Goal: Information Seeking & Learning: Learn about a topic

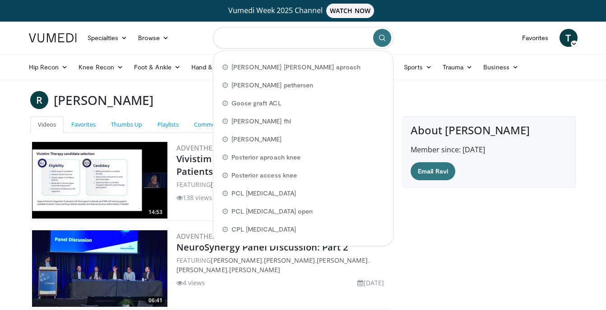
click at [310, 45] on input "Search topics, interventions" at bounding box center [303, 38] width 180 height 22
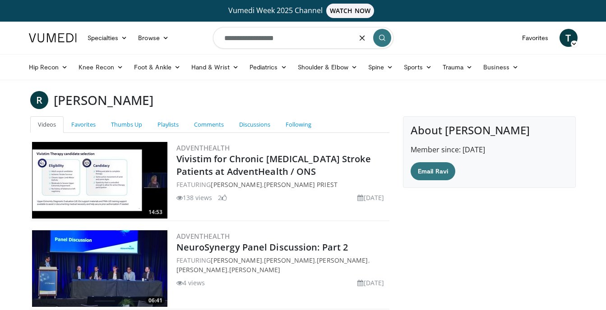
type input "**********"
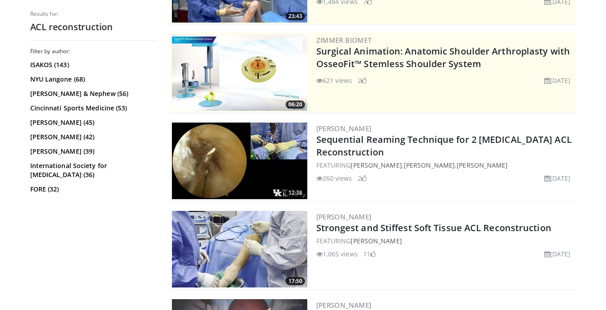
scroll to position [182, 0]
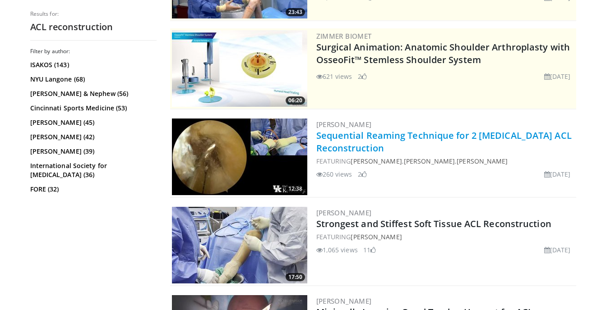
click at [350, 136] on link "Sequential Reaming Technique for 2 [MEDICAL_DATA] ACL Reconstruction" at bounding box center [443, 141] width 255 height 25
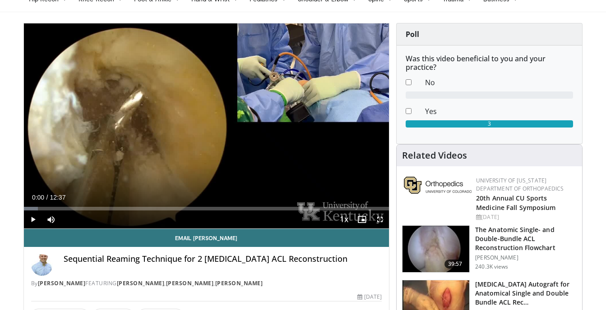
scroll to position [65, 0]
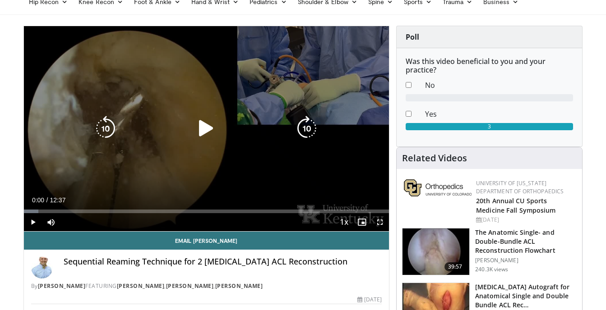
click at [202, 133] on icon "Video Player" at bounding box center [205, 128] width 25 height 25
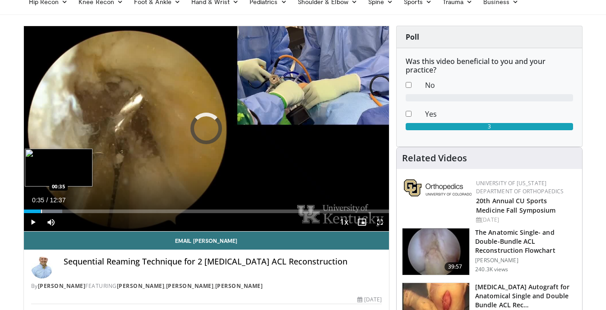
click at [41, 211] on div "Progress Bar" at bounding box center [41, 212] width 1 height 4
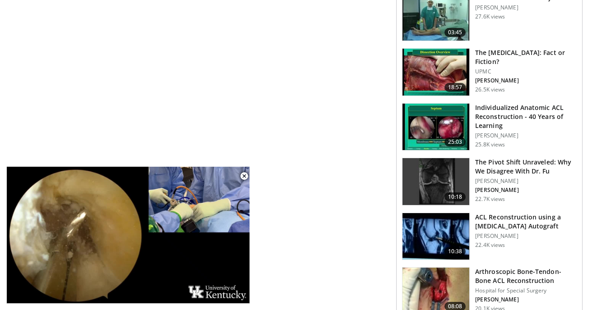
scroll to position [863, 0]
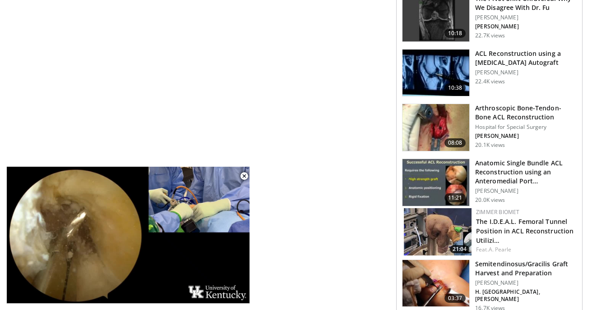
scroll to position [1034, 0]
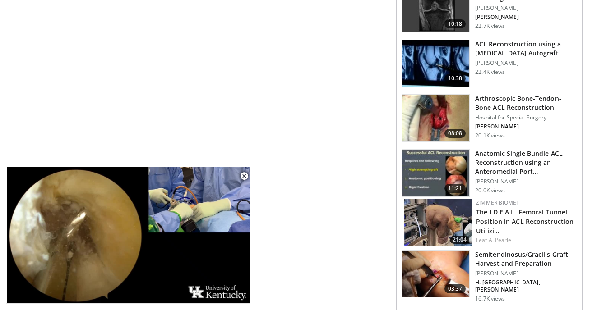
drag, startPoint x: 605, startPoint y: 236, endPoint x: 605, endPoint y: 242, distance: 5.9
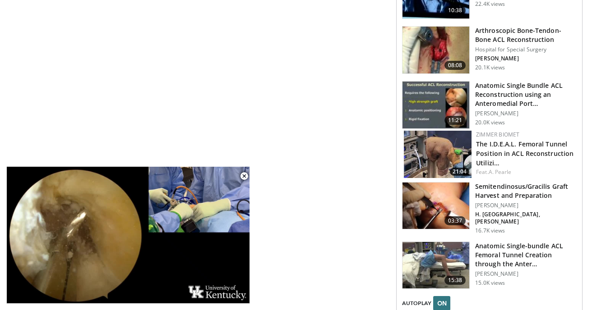
scroll to position [1107, 0]
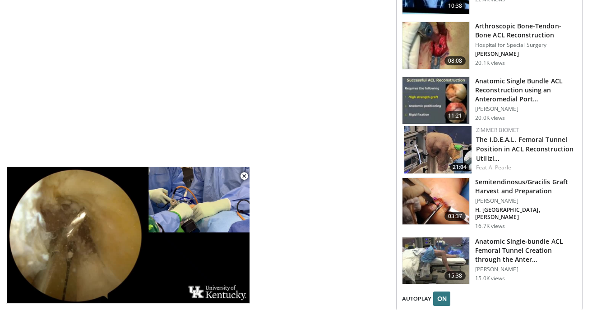
click at [504, 188] on h3 "Semitendinosus/Gracilis Graft Harvest and Preparation" at bounding box center [525, 187] width 101 height 18
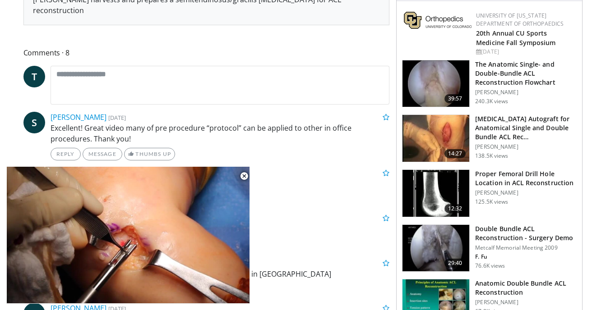
scroll to position [417, 0]
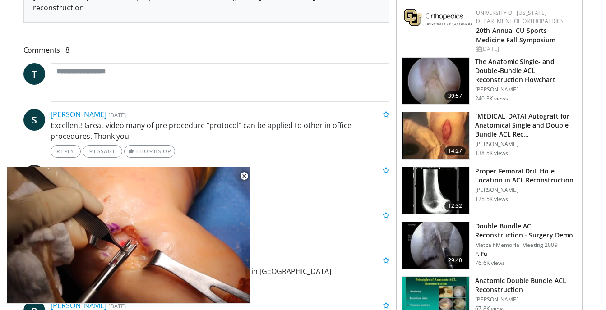
click at [514, 65] on h3 "The Anatomic Single- and Double-Bundle ACL Reconstruction Flowchart" at bounding box center [525, 70] width 101 height 27
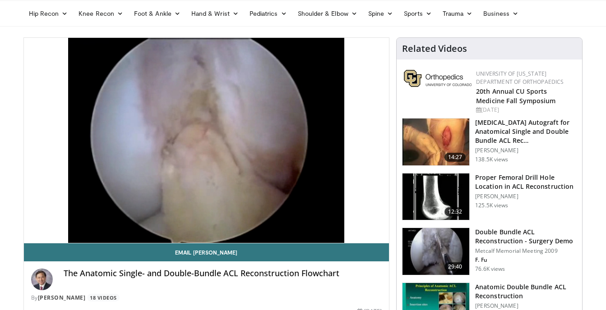
scroll to position [56, 0]
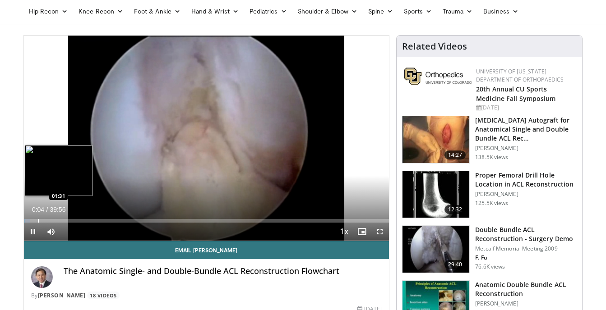
click at [37, 218] on video-js "**********" at bounding box center [206, 139] width 365 height 206
click at [53, 220] on div "Progress Bar" at bounding box center [53, 221] width 1 height 4
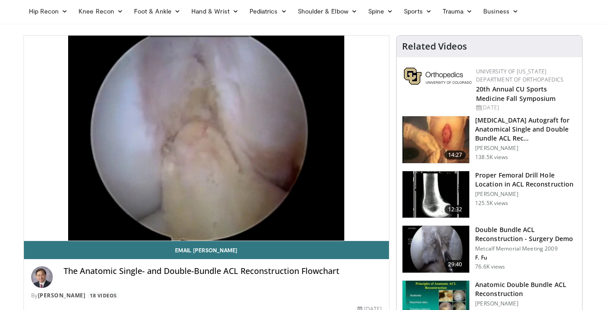
click at [64, 222] on video-js "**********" at bounding box center [206, 139] width 365 height 206
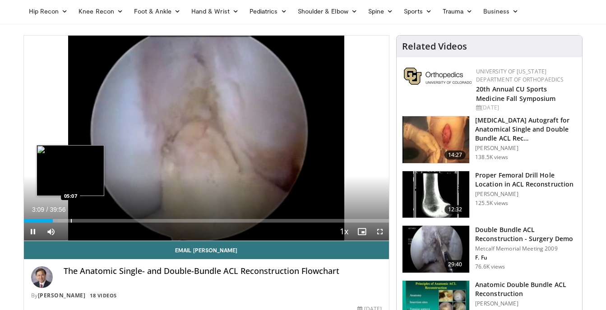
click at [71, 221] on div "Progress Bar" at bounding box center [71, 221] width 1 height 4
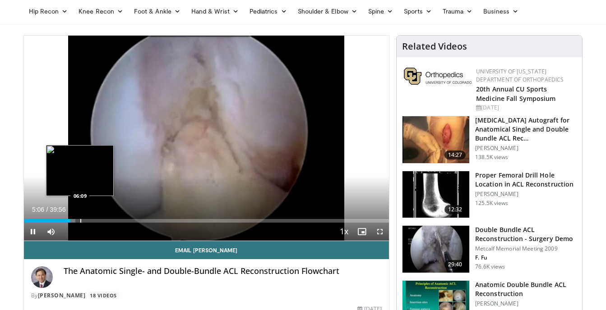
click at [80, 220] on div "Progress Bar" at bounding box center [80, 221] width 1 height 4
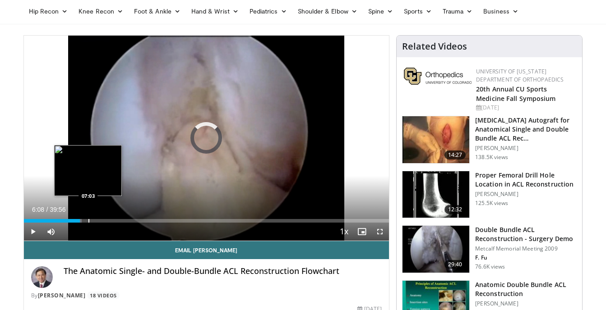
click at [88, 221] on div "Progress Bar" at bounding box center [88, 221] width 1 height 4
click at [83, 220] on div "Progress Bar" at bounding box center [83, 221] width 1 height 4
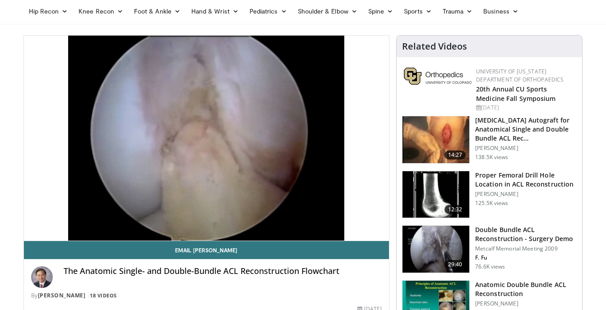
click at [132, 278] on div "The Anatomic Single- and Double-Bundle ACL Reconstruction Flowchart" at bounding box center [223, 277] width 318 height 22
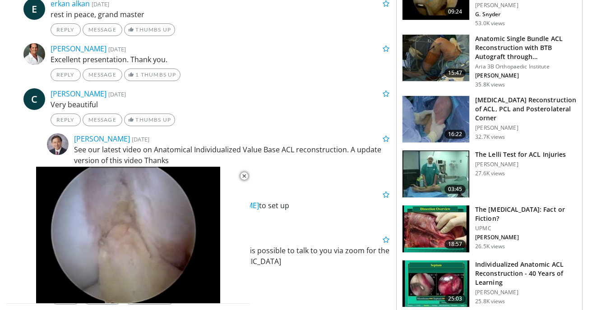
scroll to position [489, 0]
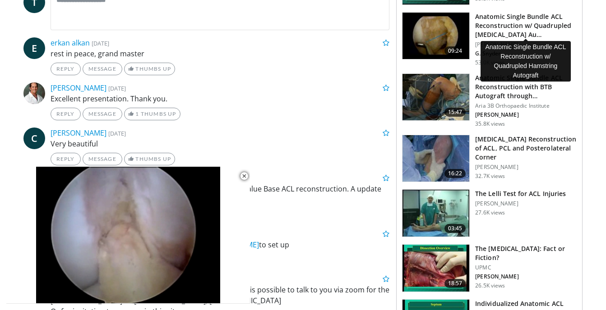
click at [490, 25] on h3 "Anatomic Single Bundle ACL Reconstruction w/ Quadrupled [MEDICAL_DATA] Au…" at bounding box center [525, 25] width 101 height 27
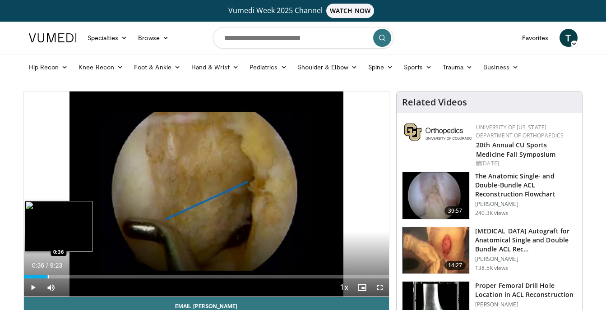
click at [47, 273] on div "Loaded : 7.08% 0:36 0:36" at bounding box center [206, 274] width 365 height 9
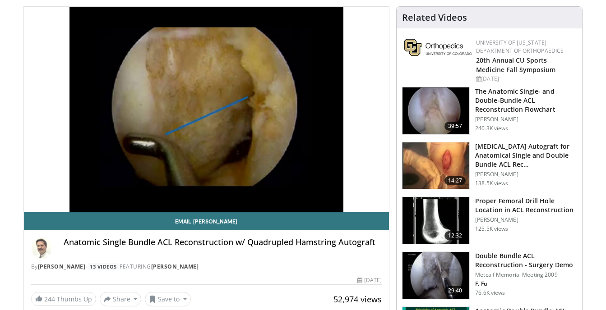
scroll to position [92, 0]
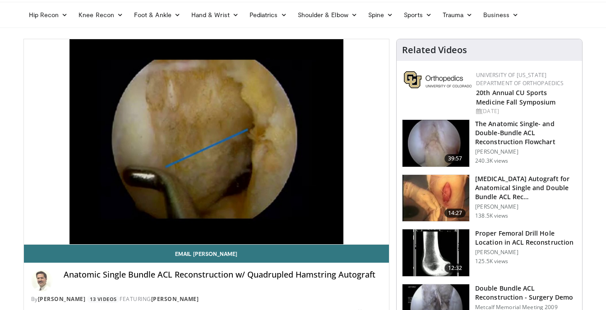
scroll to position [46, 0]
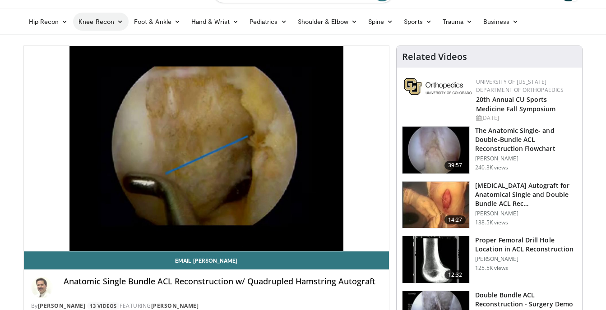
click at [110, 20] on link "Knee Recon" at bounding box center [100, 22] width 55 height 18
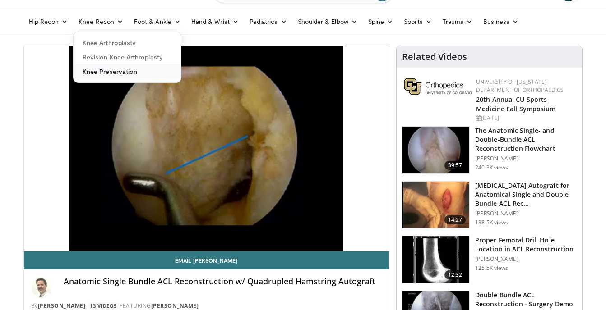
click at [114, 73] on link "Knee Preservation" at bounding box center [126, 71] width 107 height 14
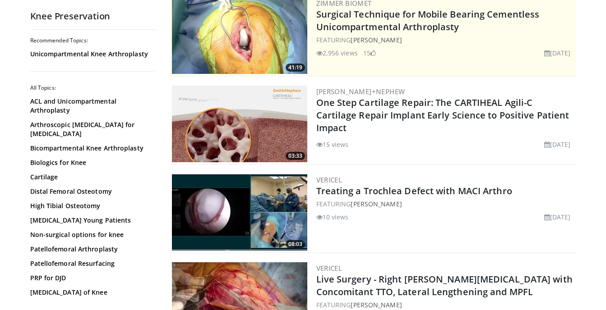
scroll to position [134, 0]
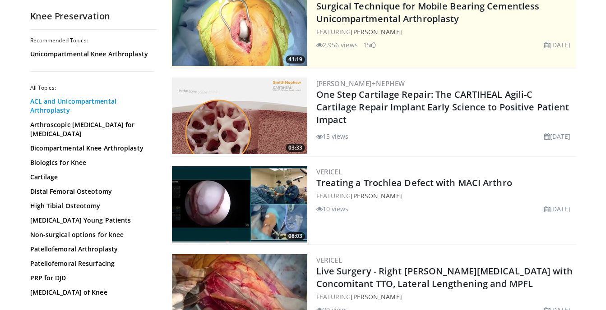
click at [56, 102] on link "ACL and Unicompartmental Arthroplasty" at bounding box center [91, 106] width 122 height 18
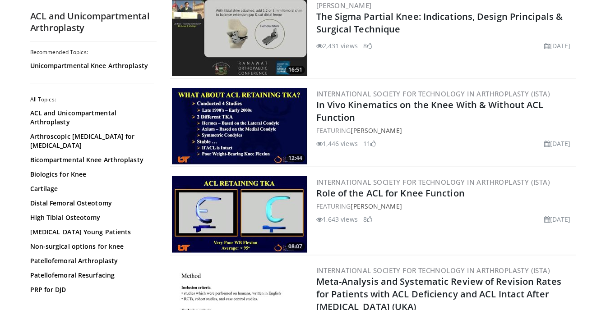
scroll to position [134, 0]
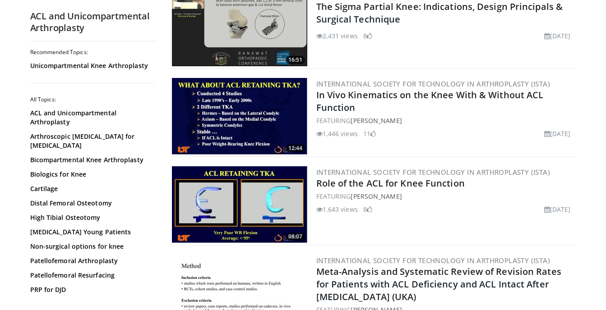
drag, startPoint x: 605, startPoint y: 77, endPoint x: 605, endPoint y: 82, distance: 5.4
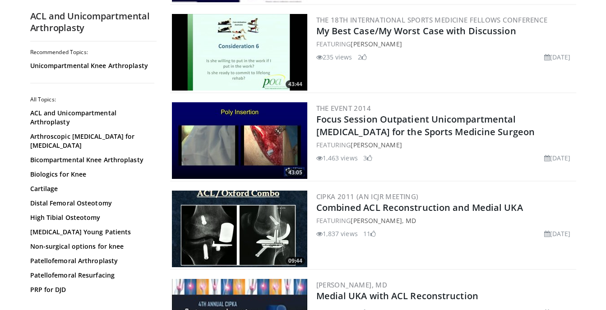
scroll to position [821, 0]
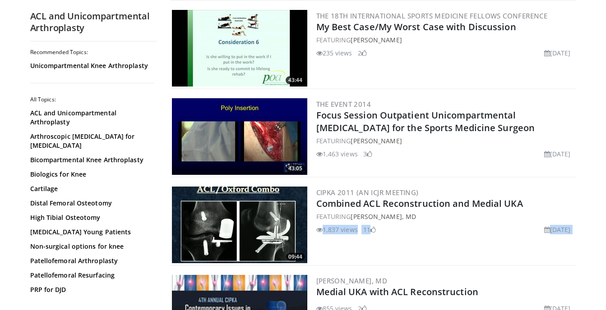
drag, startPoint x: 602, startPoint y: 234, endPoint x: 610, endPoint y: 220, distance: 15.8
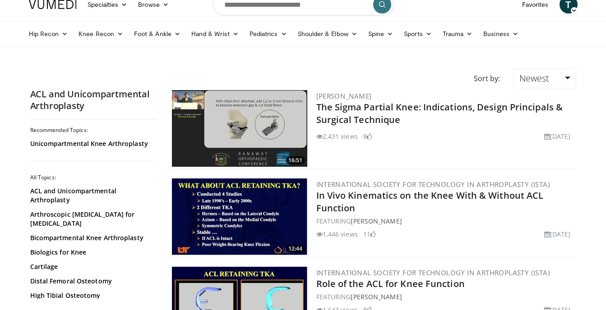
scroll to position [0, 0]
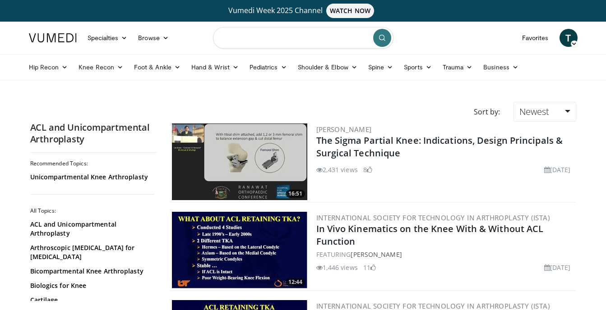
click at [336, 40] on input "Search topics, interventions" at bounding box center [303, 38] width 180 height 22
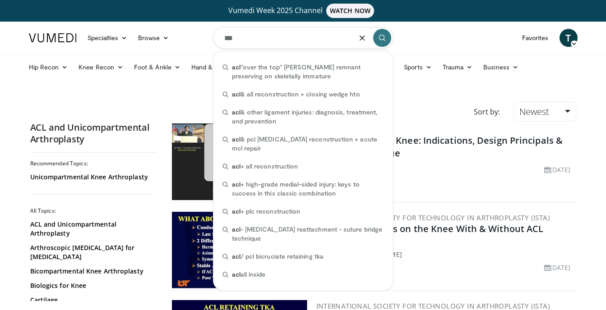
type input "***"
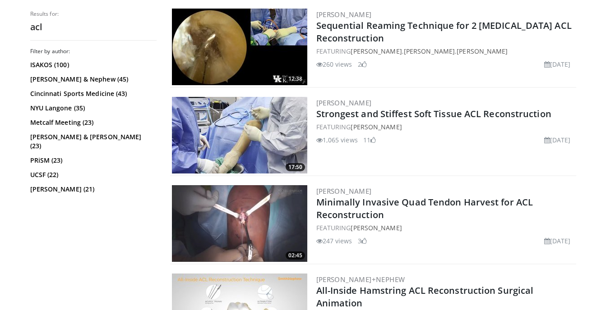
scroll to position [641, 0]
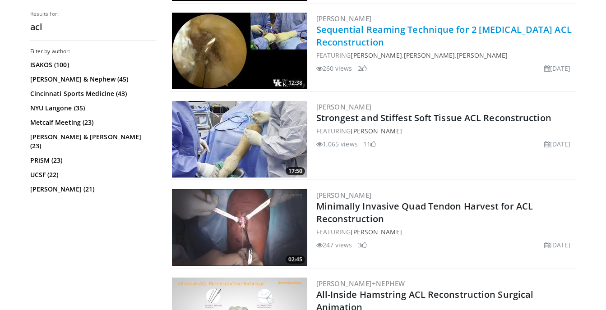
click at [415, 30] on link "Sequential Reaming Technique for 2 [MEDICAL_DATA] ACL Reconstruction" at bounding box center [443, 35] width 255 height 25
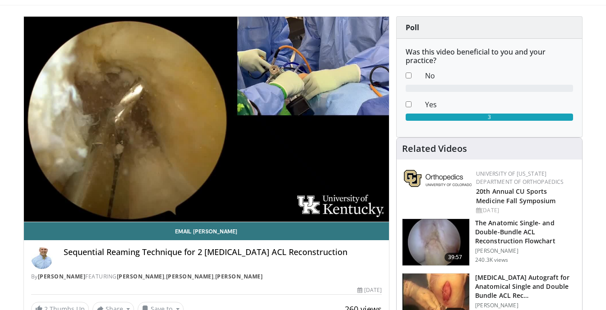
scroll to position [77, 0]
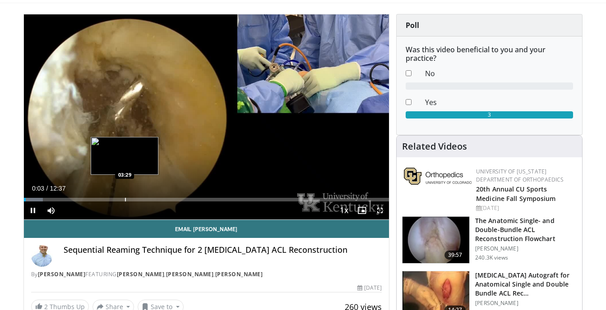
click at [125, 199] on div "Progress Bar" at bounding box center [125, 200] width 1 height 4
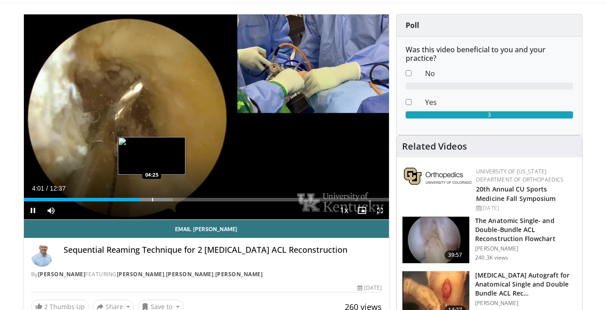
click at [152, 199] on div "Progress Bar" at bounding box center [152, 200] width 1 height 4
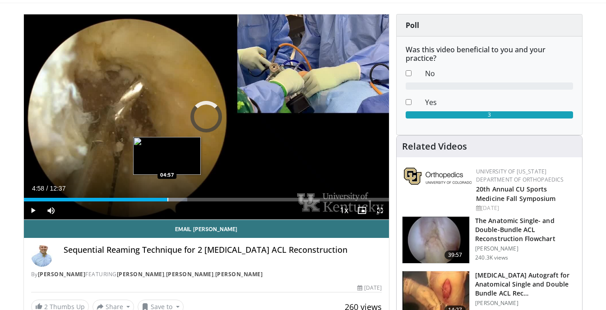
click at [167, 200] on div "Progress Bar" at bounding box center [167, 200] width 1 height 4
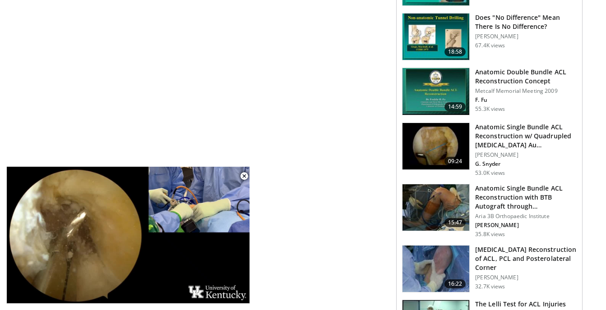
scroll to position [564, 0]
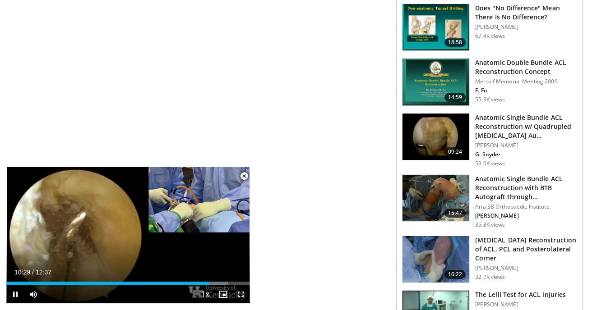
click at [243, 177] on span "Video Player" at bounding box center [244, 176] width 18 height 18
